Goal: Task Accomplishment & Management: Manage account settings

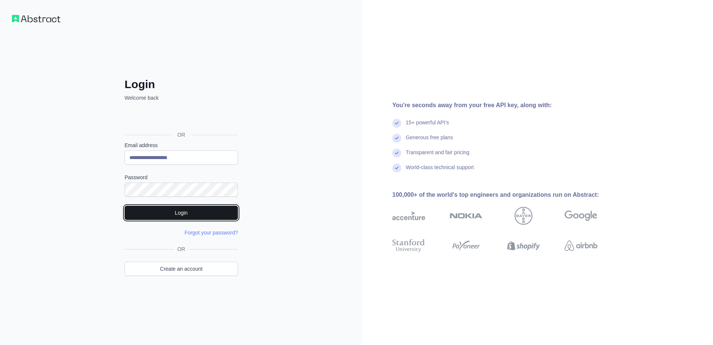
click at [173, 216] on button "Login" at bounding box center [181, 212] width 113 height 14
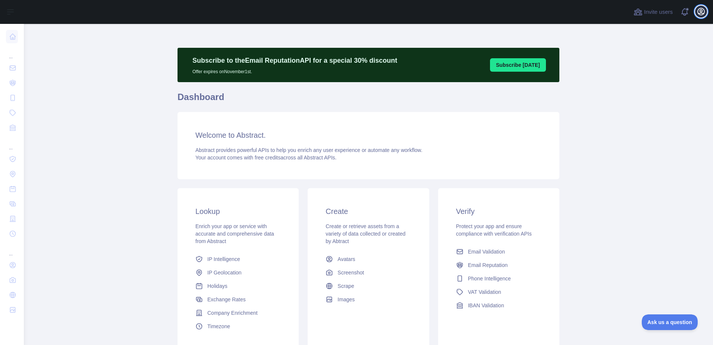
click at [701, 11] on icon "button" at bounding box center [701, 11] width 9 height 9
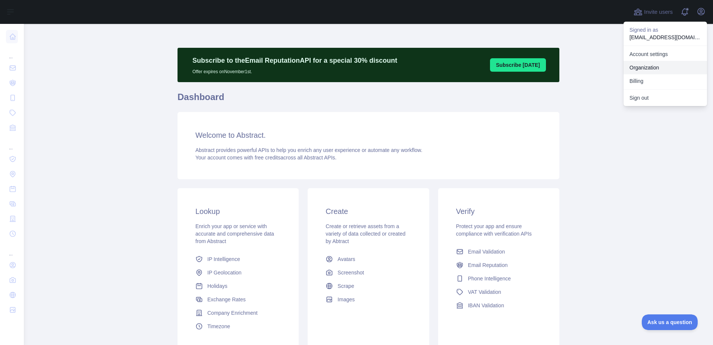
click at [648, 65] on link "Organization" at bounding box center [666, 67] width 84 height 13
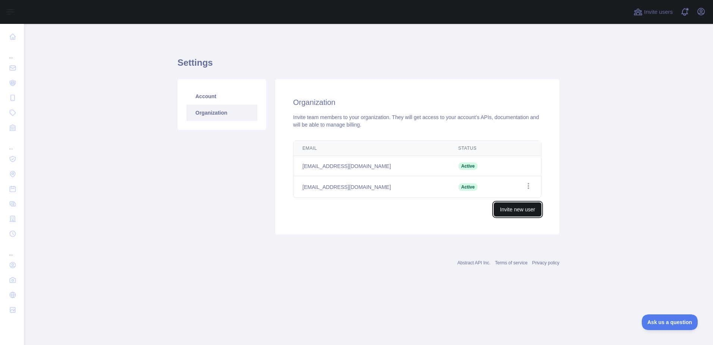
click at [508, 210] on button "Invite new user" at bounding box center [518, 209] width 48 height 14
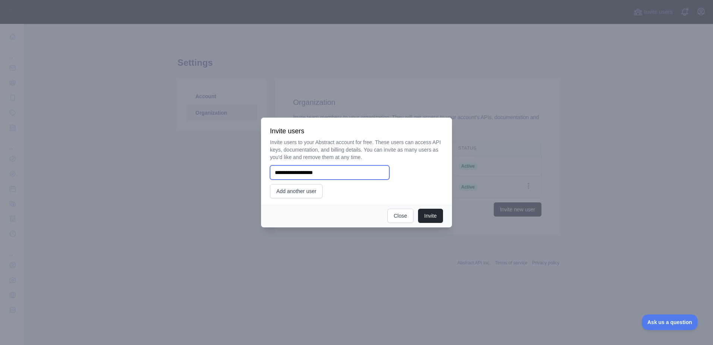
drag, startPoint x: 330, startPoint y: 170, endPoint x: 252, endPoint y: 170, distance: 78.7
click at [252, 170] on div "**********" at bounding box center [356, 172] width 713 height 345
drag, startPoint x: 293, startPoint y: 172, endPoint x: 202, endPoint y: 171, distance: 91.7
click at [202, 171] on div "​ Invite users Invite users to your Abstract account for free. These users can …" at bounding box center [356, 172] width 713 height 345
paste input "**********"
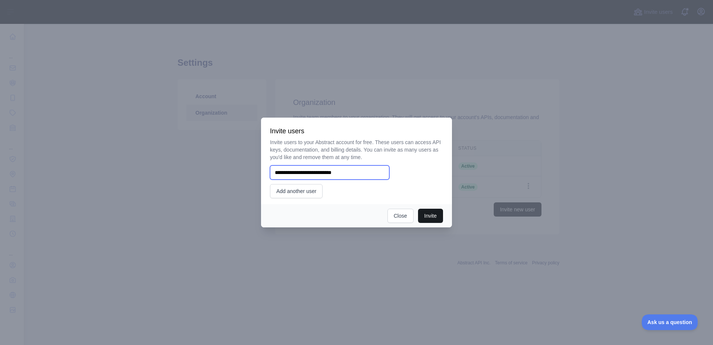
type input "**********"
click at [431, 215] on button "Invite" at bounding box center [430, 215] width 25 height 14
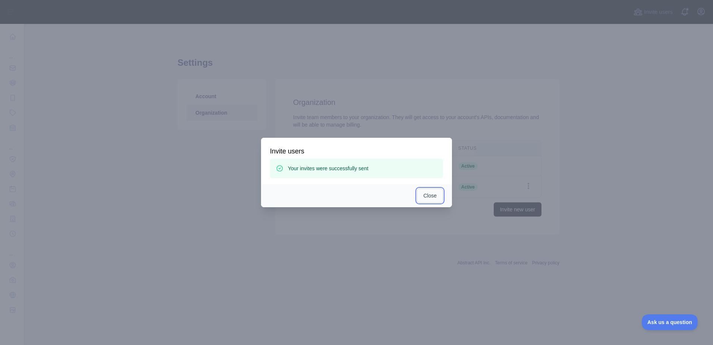
click at [431, 194] on button "Close" at bounding box center [430, 195] width 26 height 14
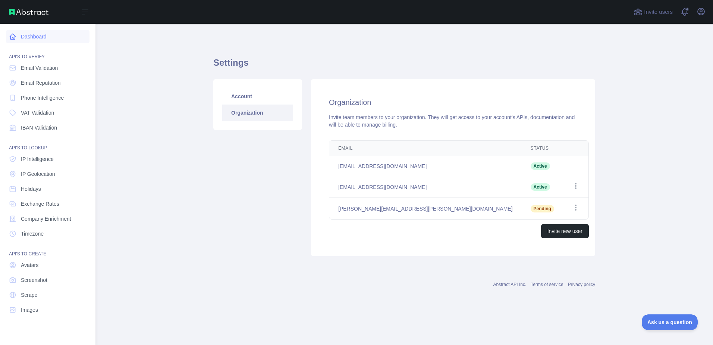
click at [34, 42] on link "Dashboard" at bounding box center [48, 36] width 84 height 13
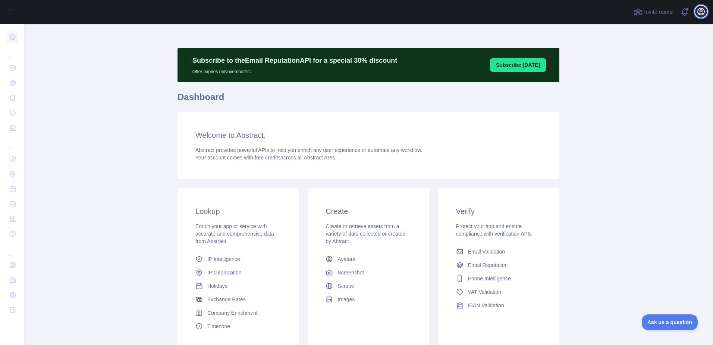
click at [703, 15] on icon "button" at bounding box center [701, 11] width 7 height 7
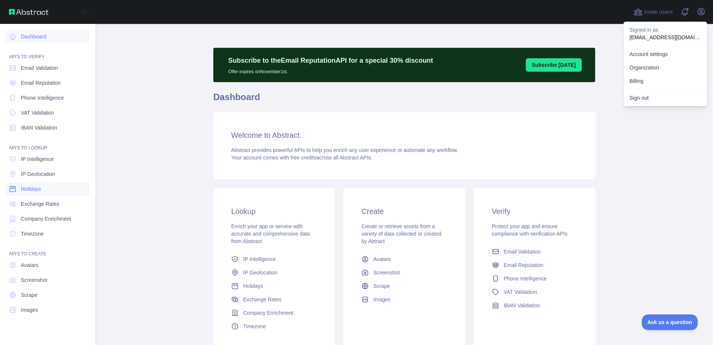
click at [31, 187] on span "Holidays" at bounding box center [31, 188] width 20 height 7
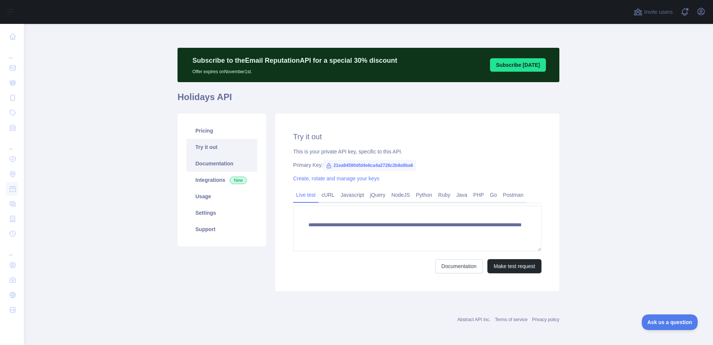
click at [203, 163] on link "Documentation" at bounding box center [221, 163] width 71 height 16
click at [205, 182] on link "Integrations New" at bounding box center [221, 180] width 71 height 16
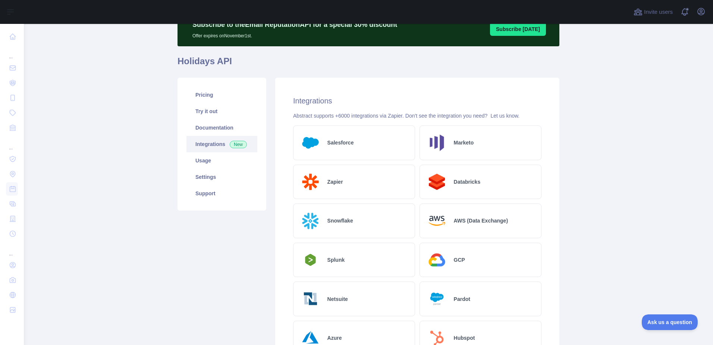
scroll to position [18, 0]
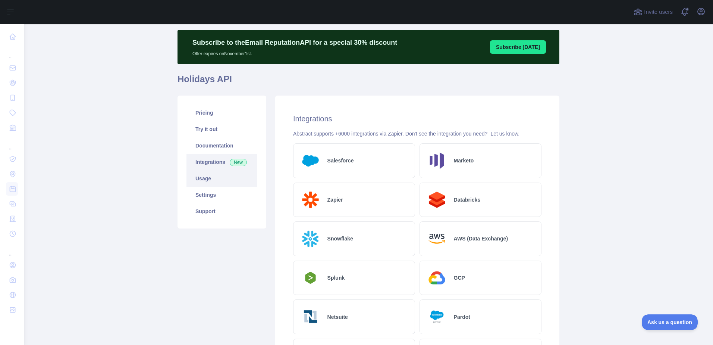
click at [215, 178] on link "Usage" at bounding box center [221, 178] width 71 height 16
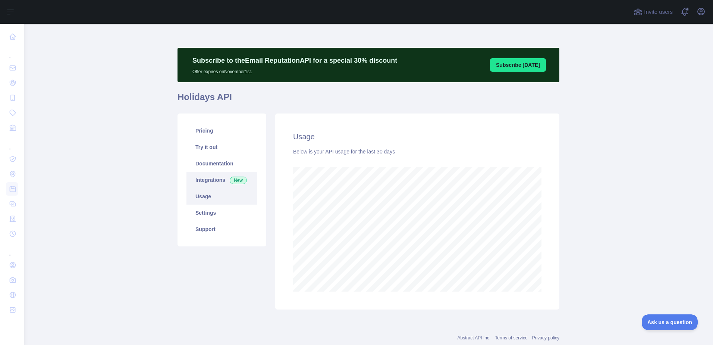
scroll to position [321, 684]
click at [211, 213] on link "Settings" at bounding box center [221, 212] width 71 height 16
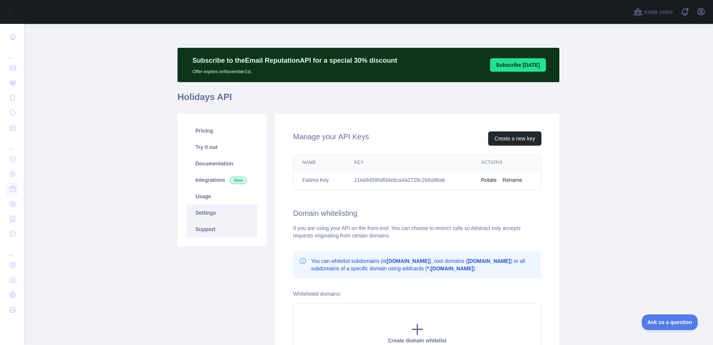
click at [200, 230] on link "Support" at bounding box center [221, 229] width 71 height 16
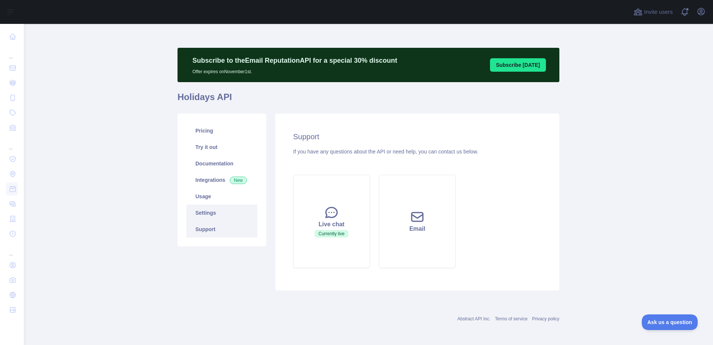
click at [199, 216] on link "Settings" at bounding box center [221, 212] width 71 height 16
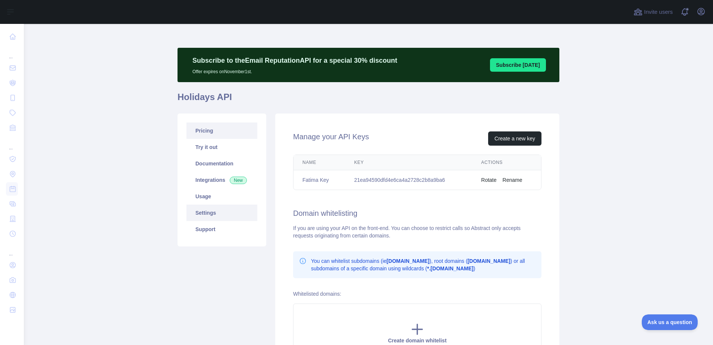
click at [197, 126] on link "Pricing" at bounding box center [221, 130] width 71 height 16
